Goal: Task Accomplishment & Management: Use online tool/utility

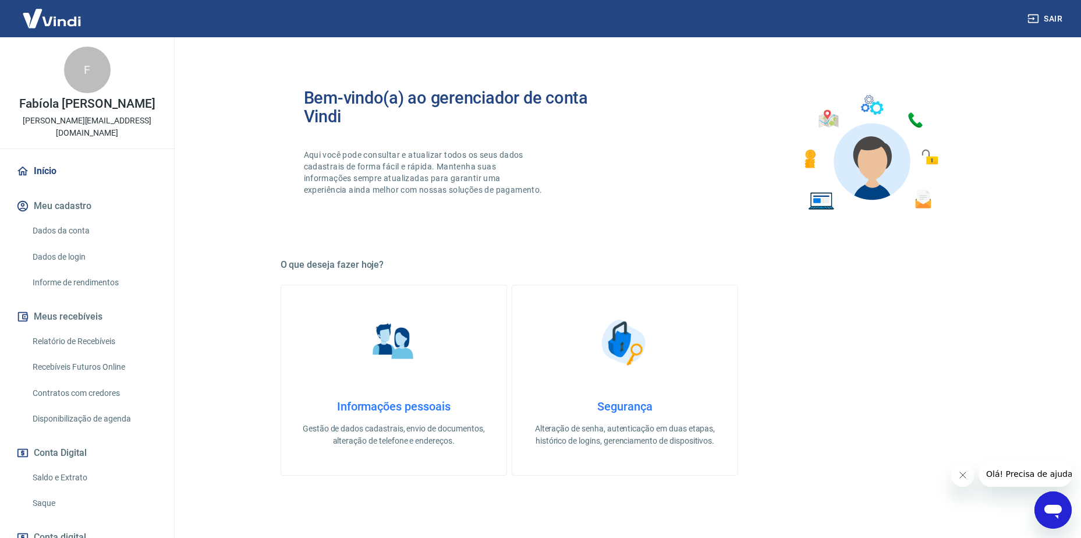
click at [95, 334] on link "Relatório de Recebíveis" at bounding box center [94, 342] width 132 height 24
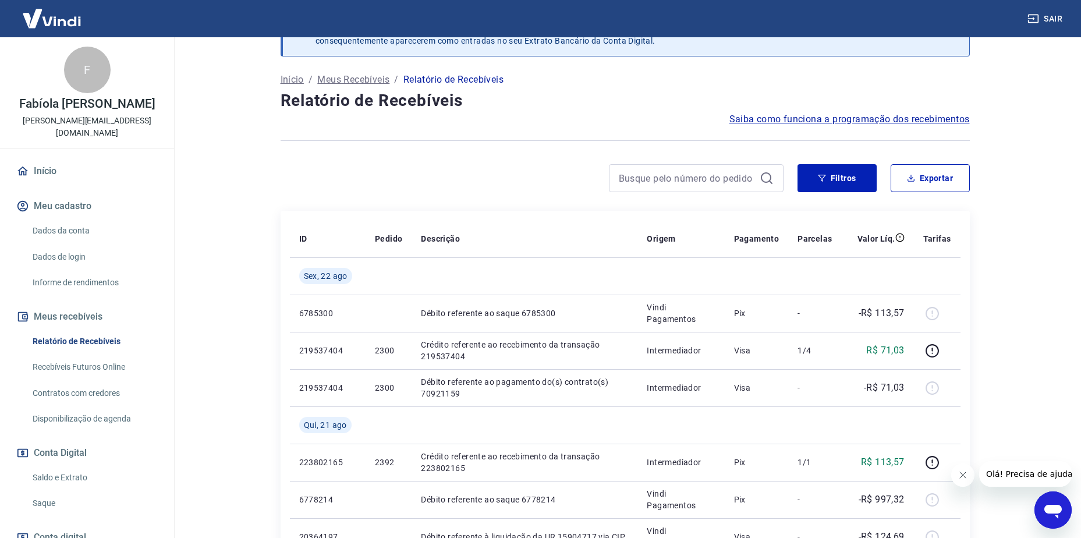
scroll to position [58, 0]
